Goal: Transaction & Acquisition: Purchase product/service

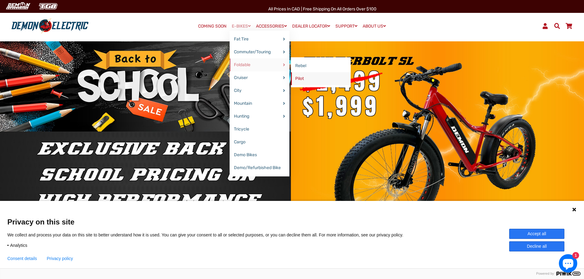
click at [295, 81] on link "Pilot" at bounding box center [321, 78] width 60 height 13
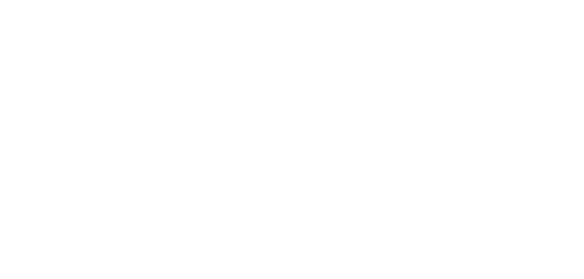
select select "******"
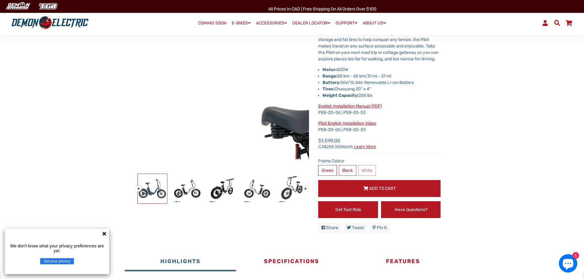
scroll to position [92, 0]
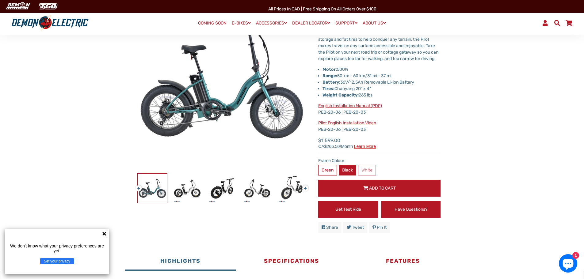
click at [345, 176] on label "Black" at bounding box center [347, 170] width 17 height 11
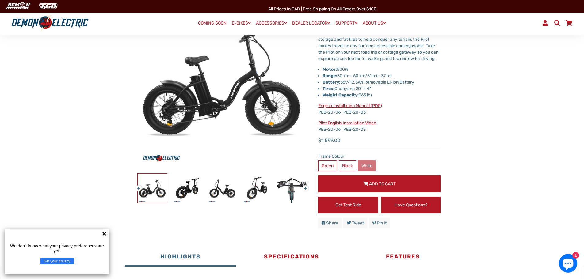
click at [368, 171] on label "White" at bounding box center [367, 166] width 18 height 11
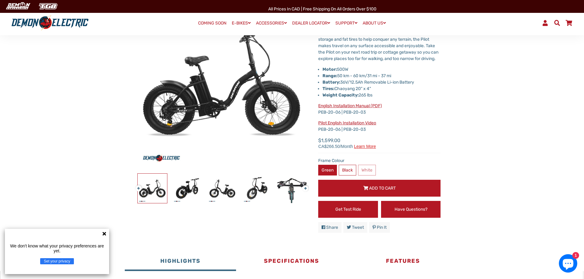
click at [321, 175] on label "Green" at bounding box center [327, 170] width 19 height 11
